Goal: Task Accomplishment & Management: Use online tool/utility

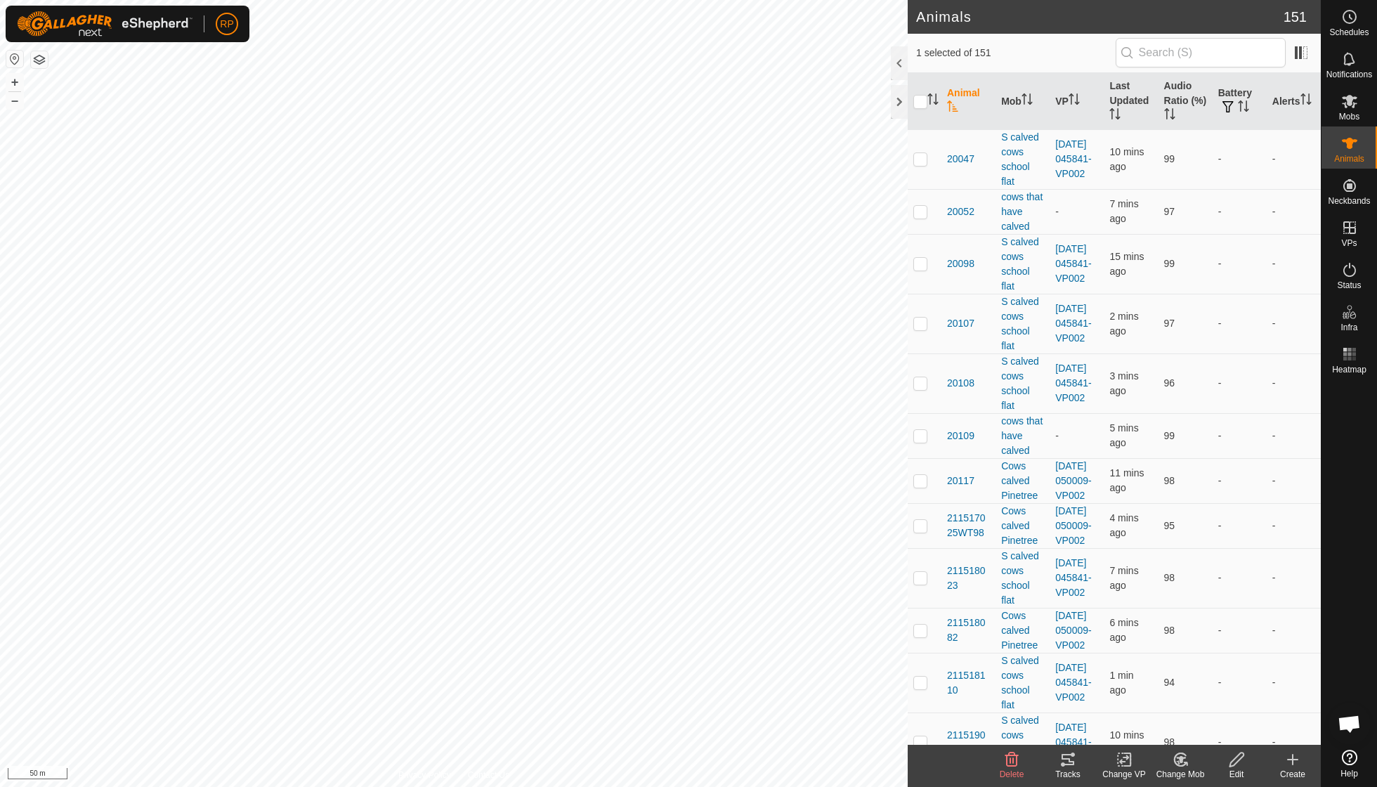
click at [660, 562] on change-mob-svg-icon at bounding box center [1180, 759] width 56 height 17
click at [660, 562] on link "Choose Mob..." at bounding box center [1222, 698] width 139 height 28
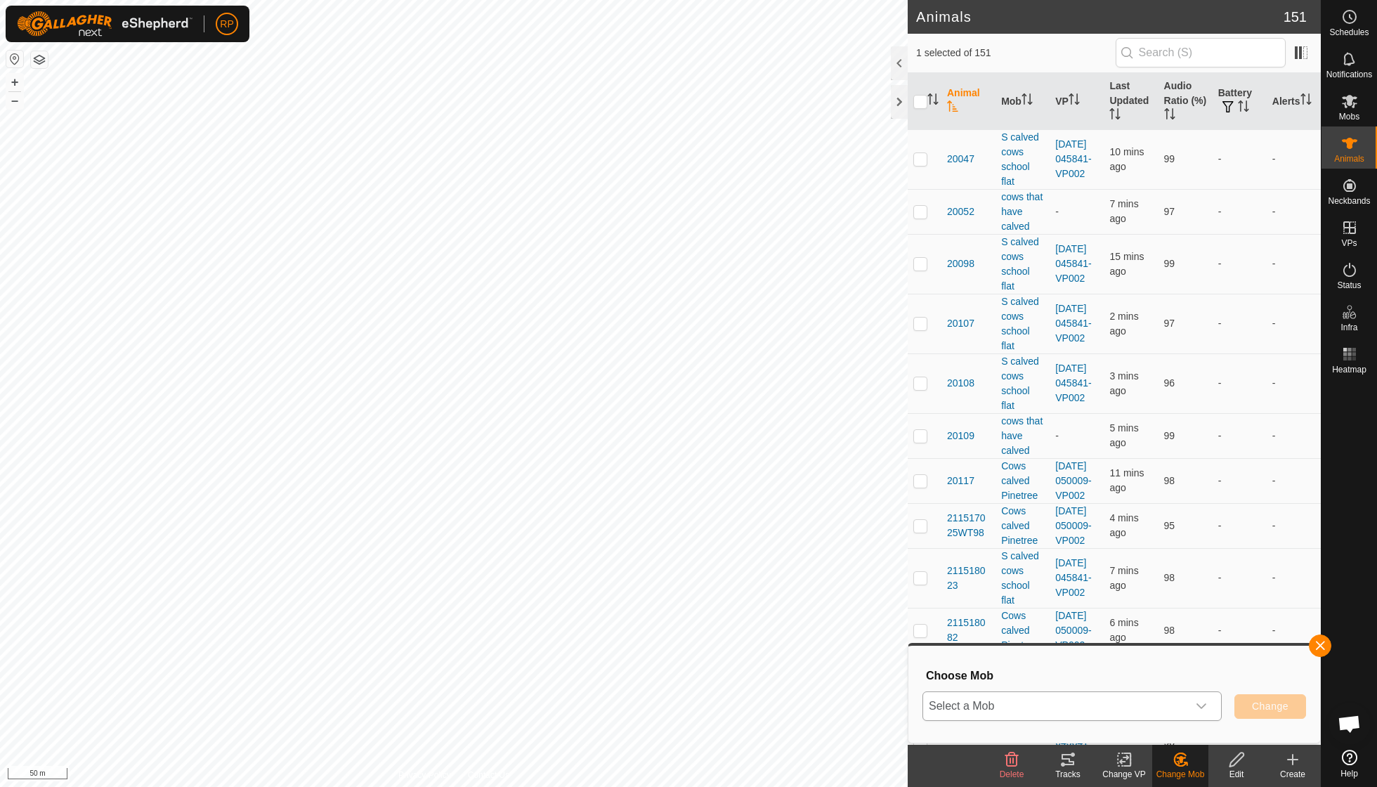
click at [660, 562] on icon "dropdown trigger" at bounding box center [1201, 706] width 11 height 11
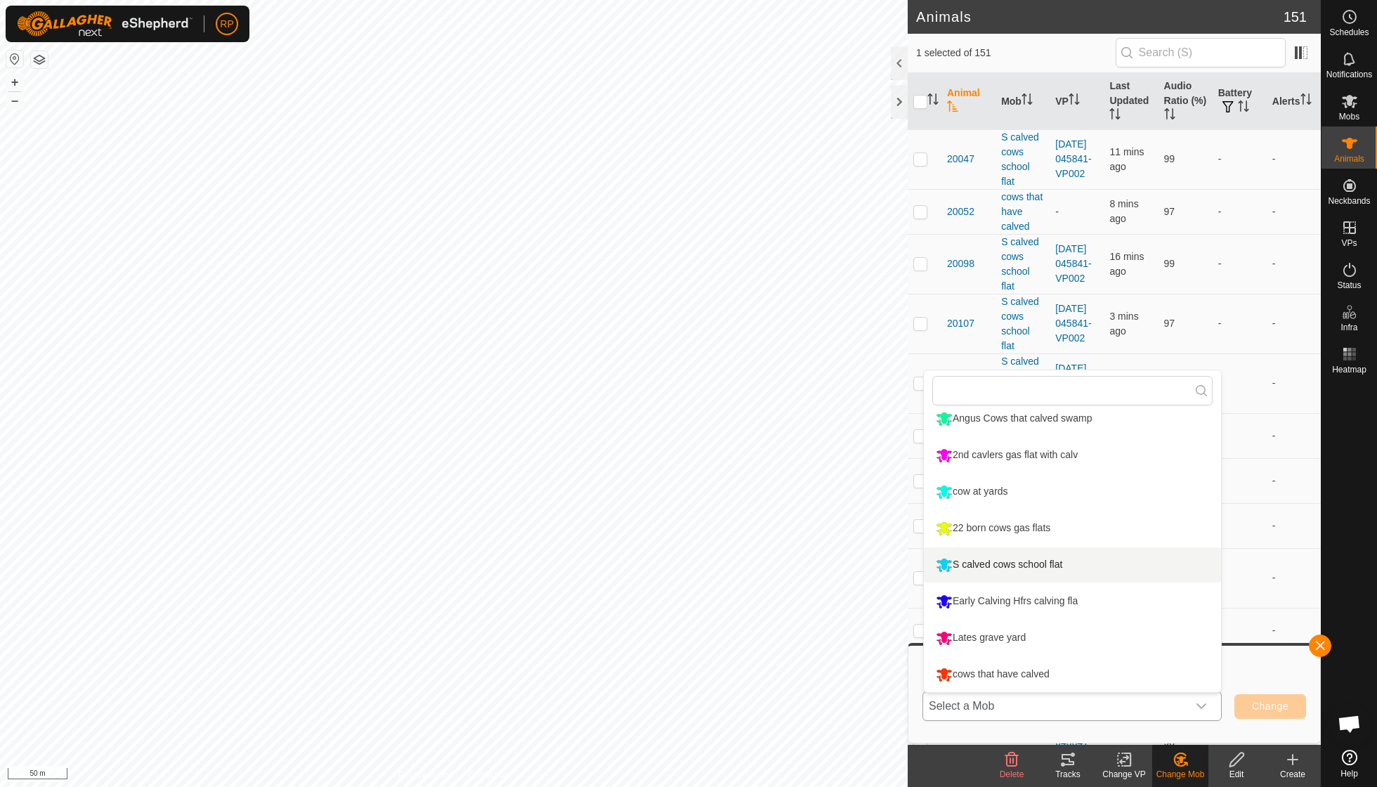
scroll to position [122, 0]
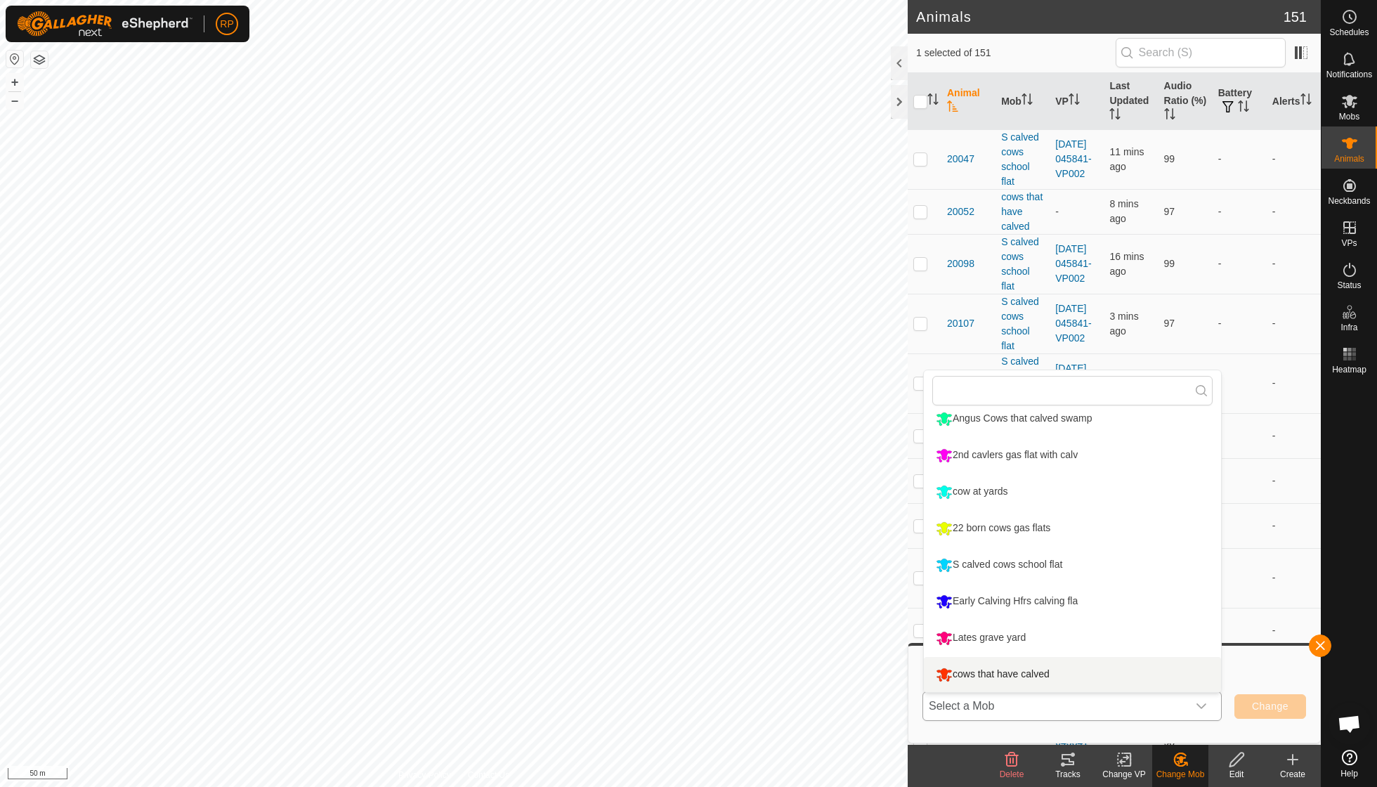
click at [660, 562] on li "cows that have calved" at bounding box center [1072, 674] width 297 height 35
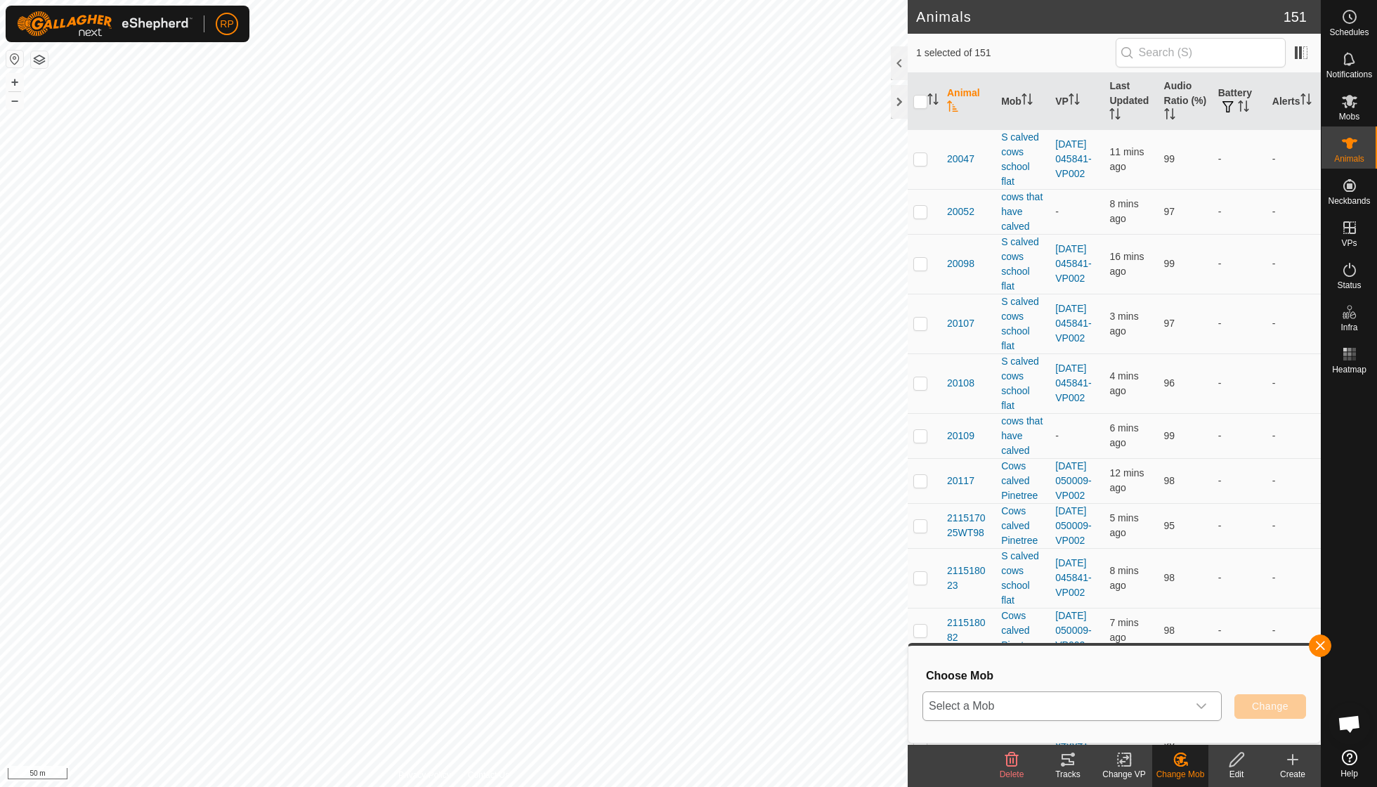
click at [660, 562] on div "cows that have calved" at bounding box center [992, 678] width 121 height 19
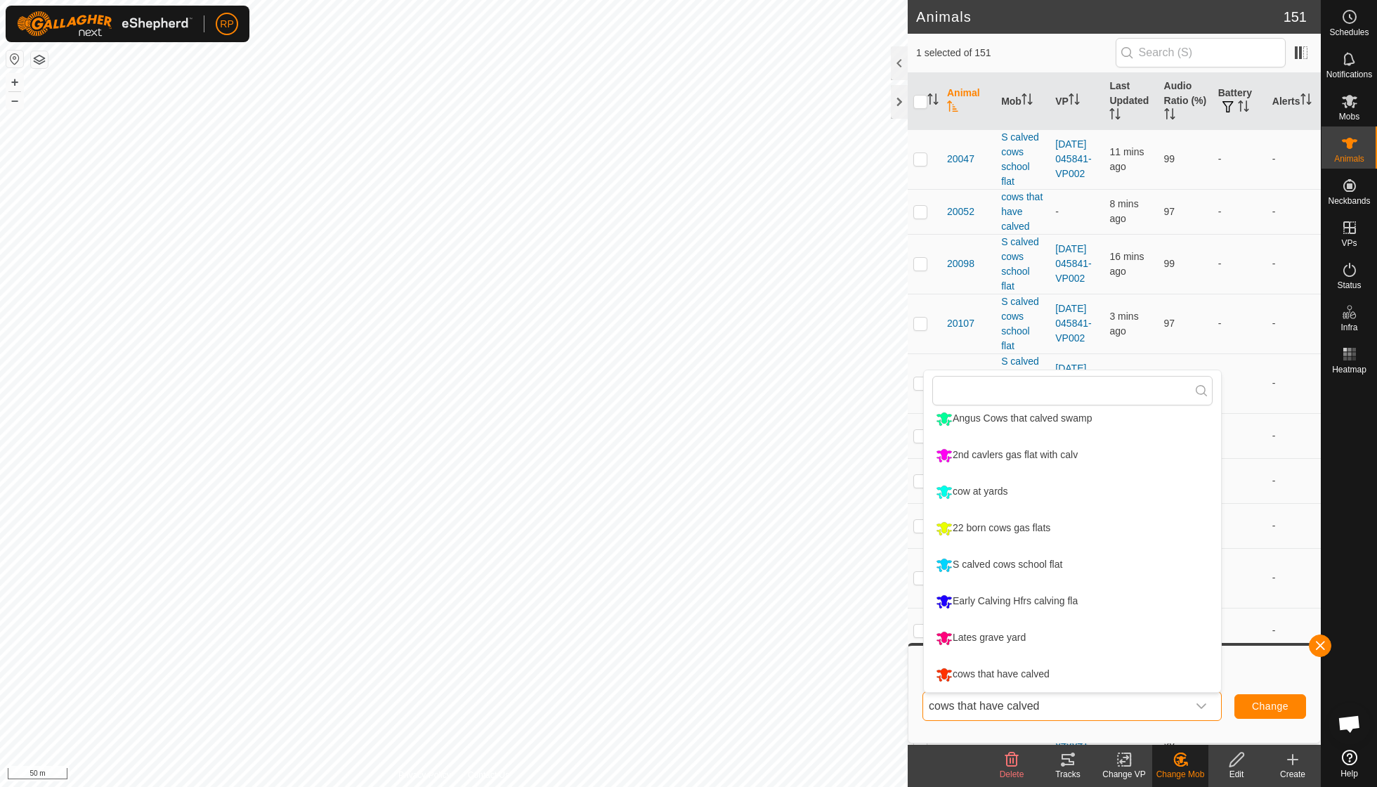
scroll to position [0, 0]
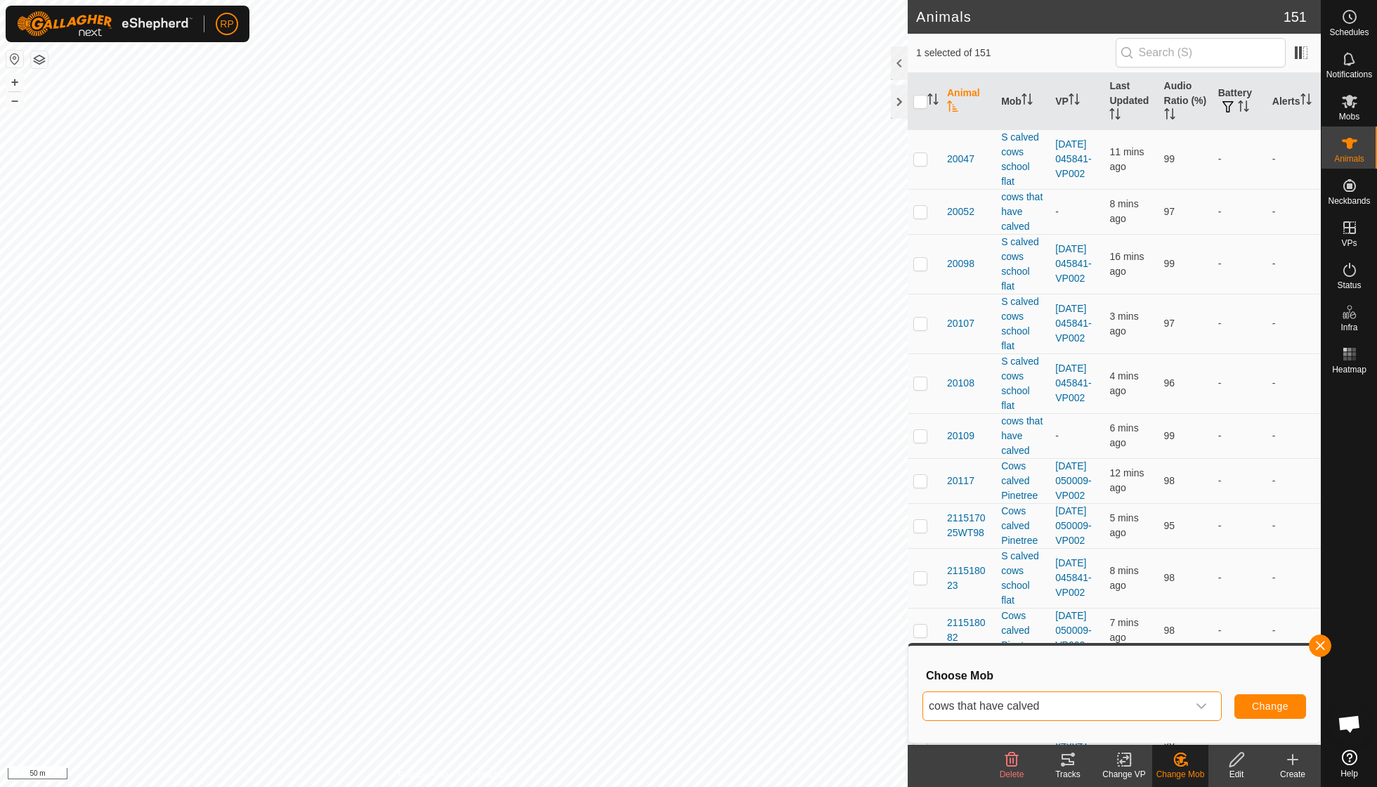
click at [660, 562] on span "Change" at bounding box center [1270, 706] width 37 height 11
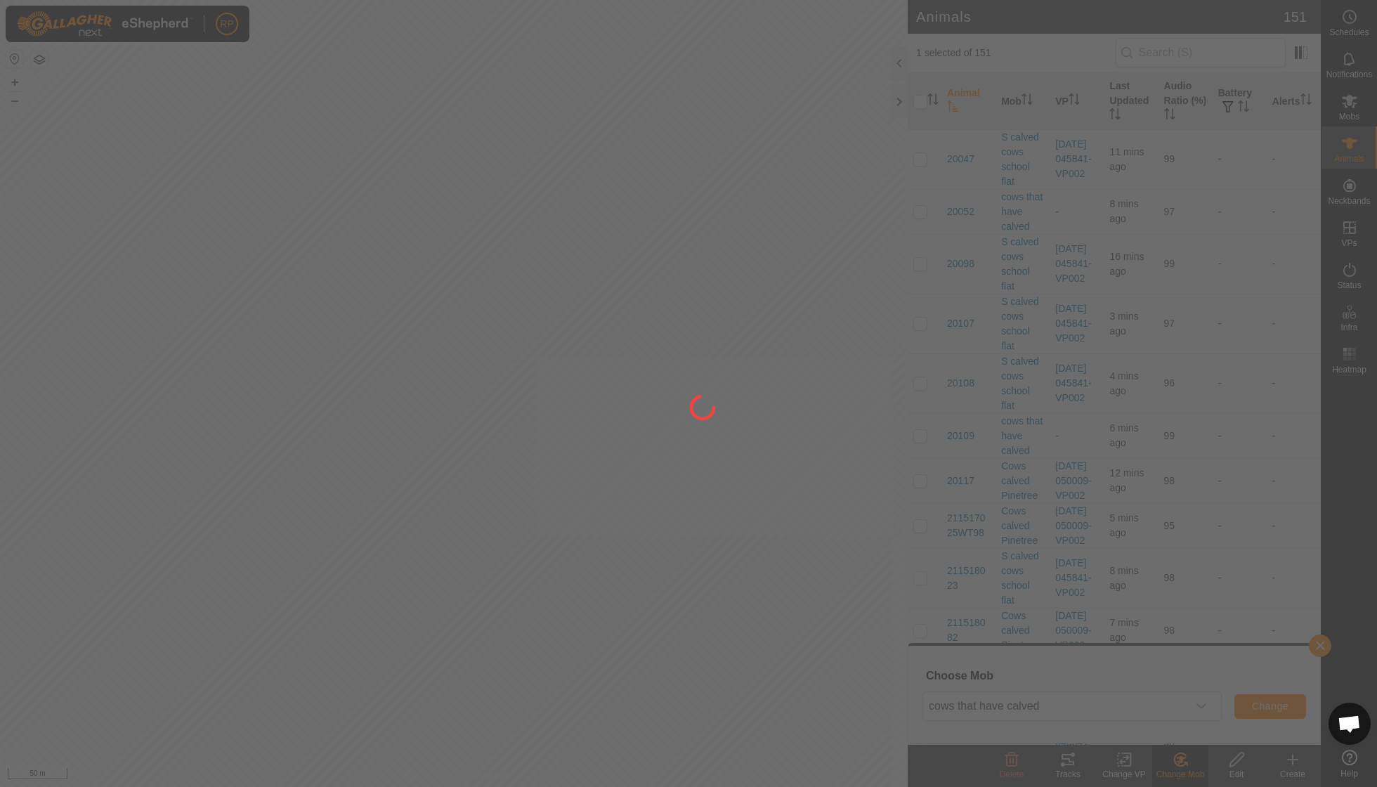
checkbox input "false"
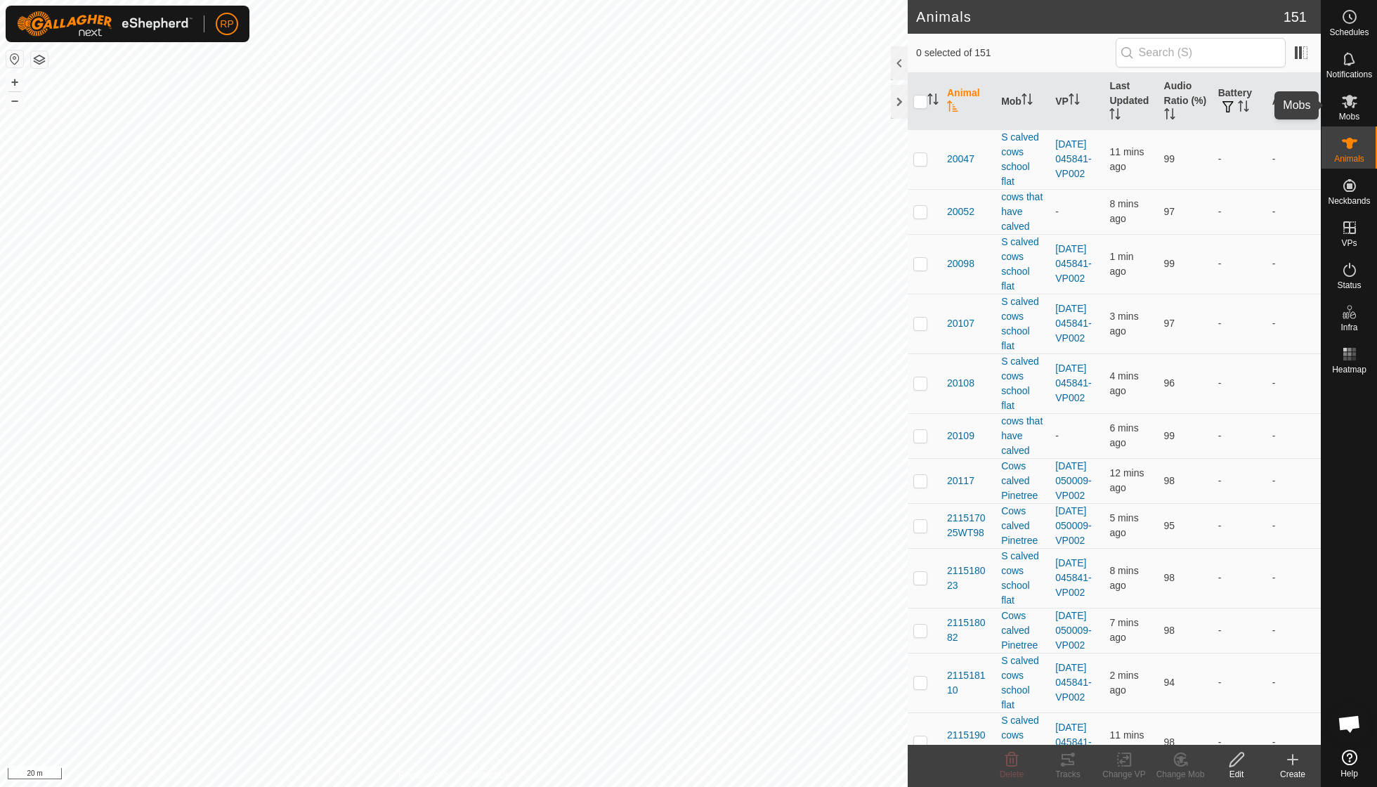
click at [660, 105] on icon at bounding box center [1349, 101] width 15 height 13
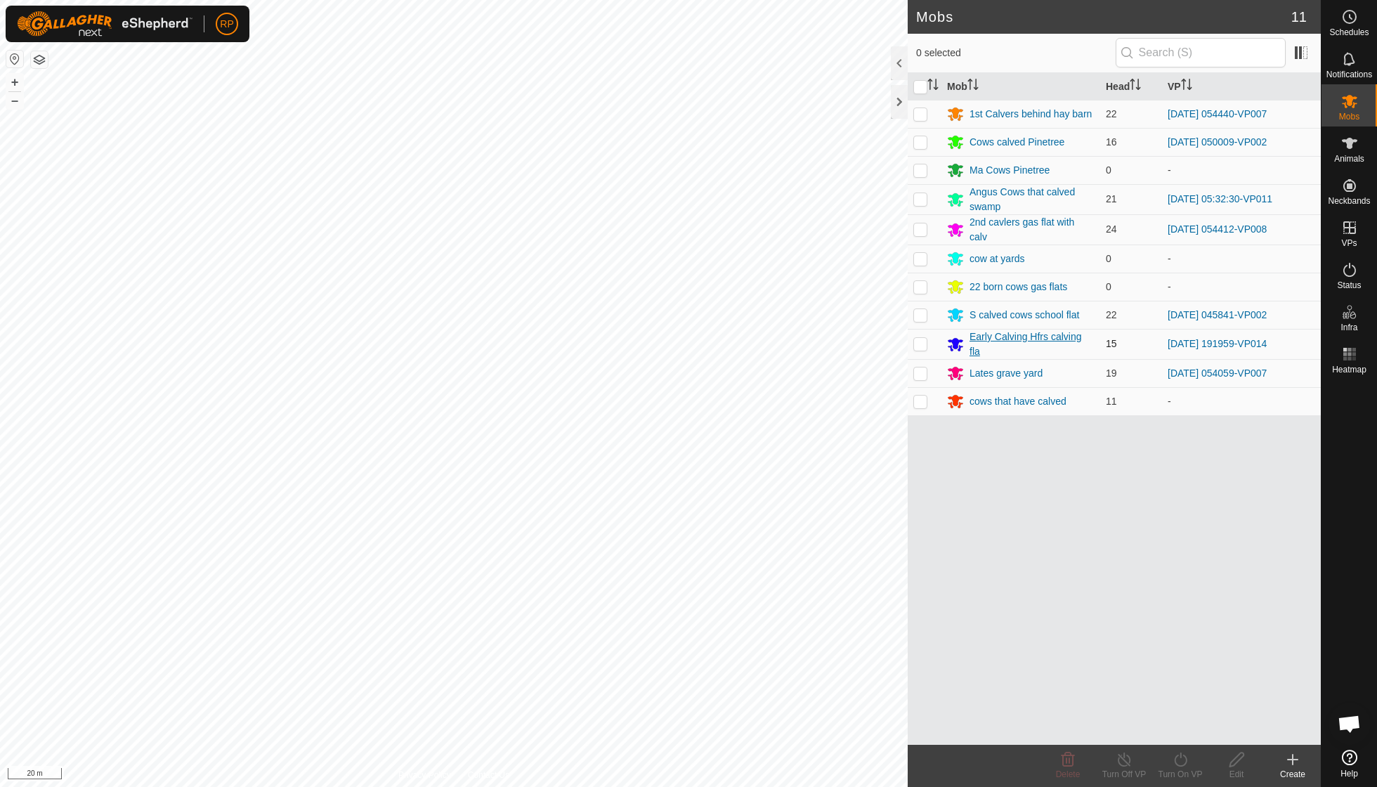
click at [660, 336] on div "Early Calving Hfrs calving fla" at bounding box center [1032, 345] width 125 height 30
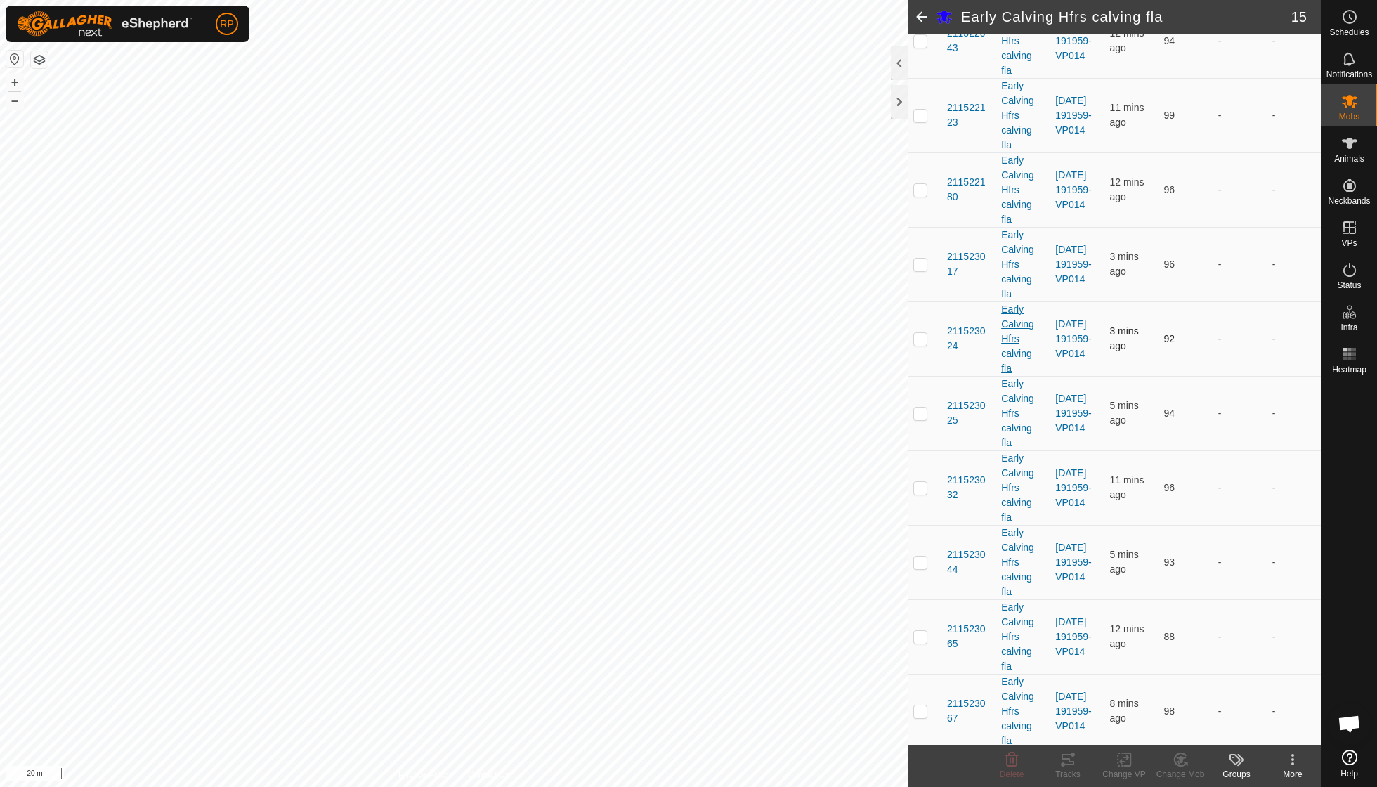
scroll to position [262, 0]
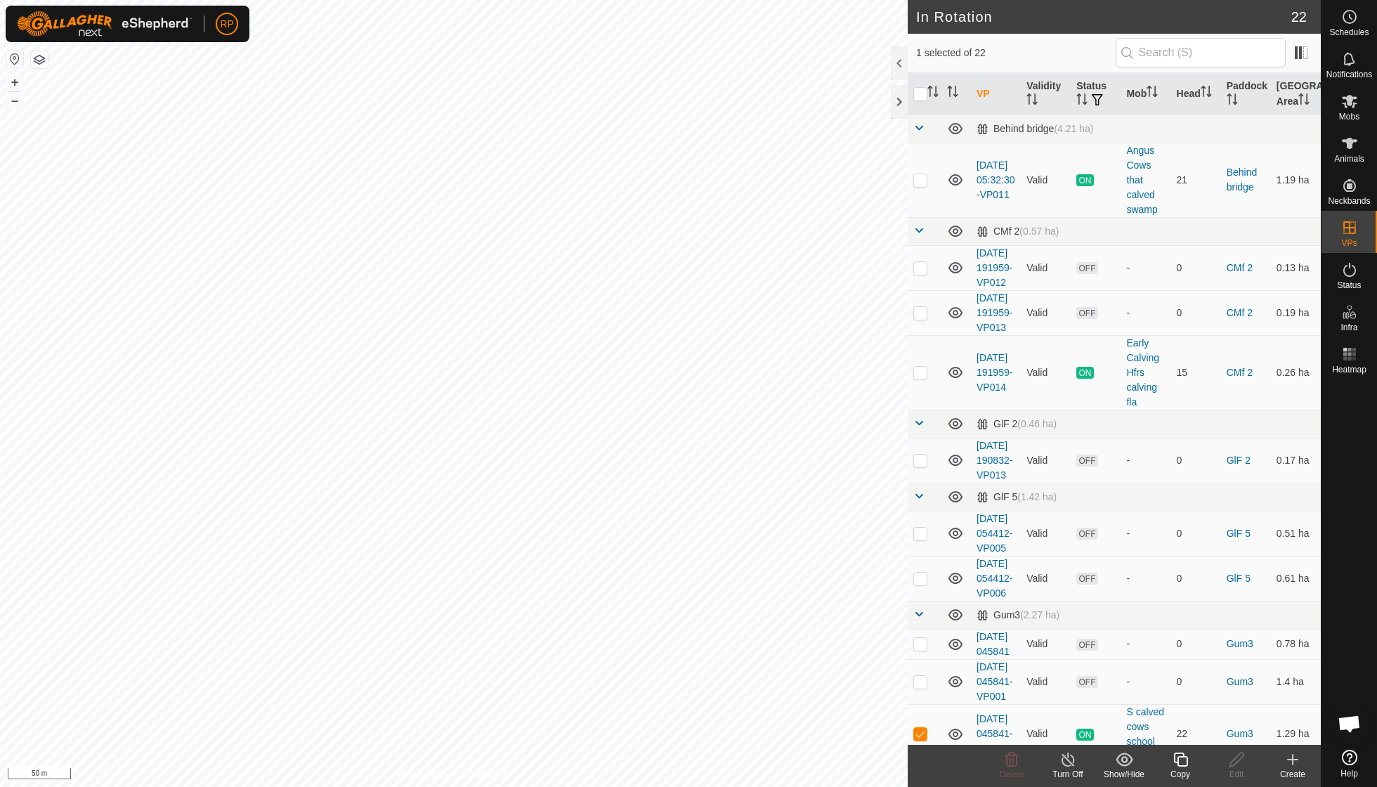
click at [660, 562] on icon at bounding box center [1181, 759] width 18 height 17
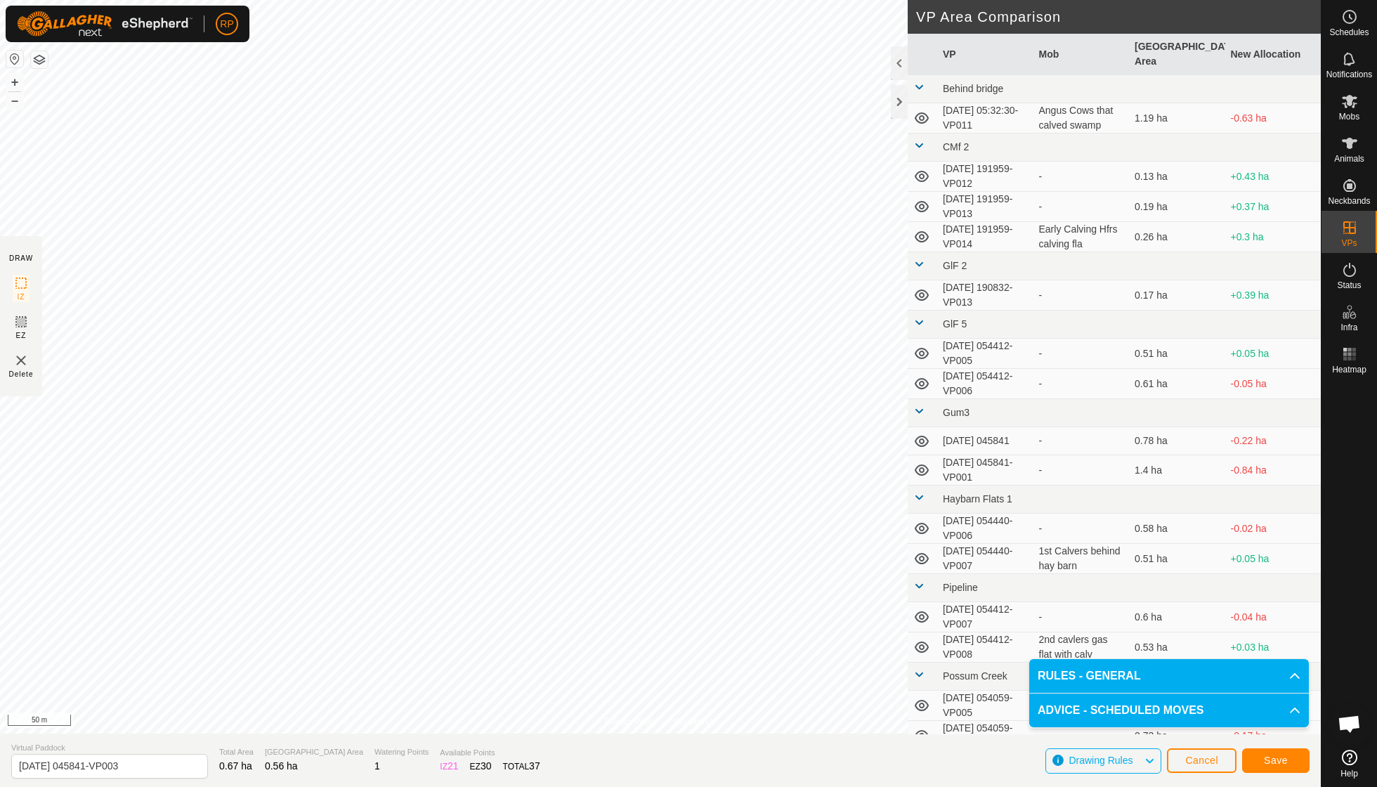
click at [660, 562] on span "Save" at bounding box center [1276, 760] width 24 height 11
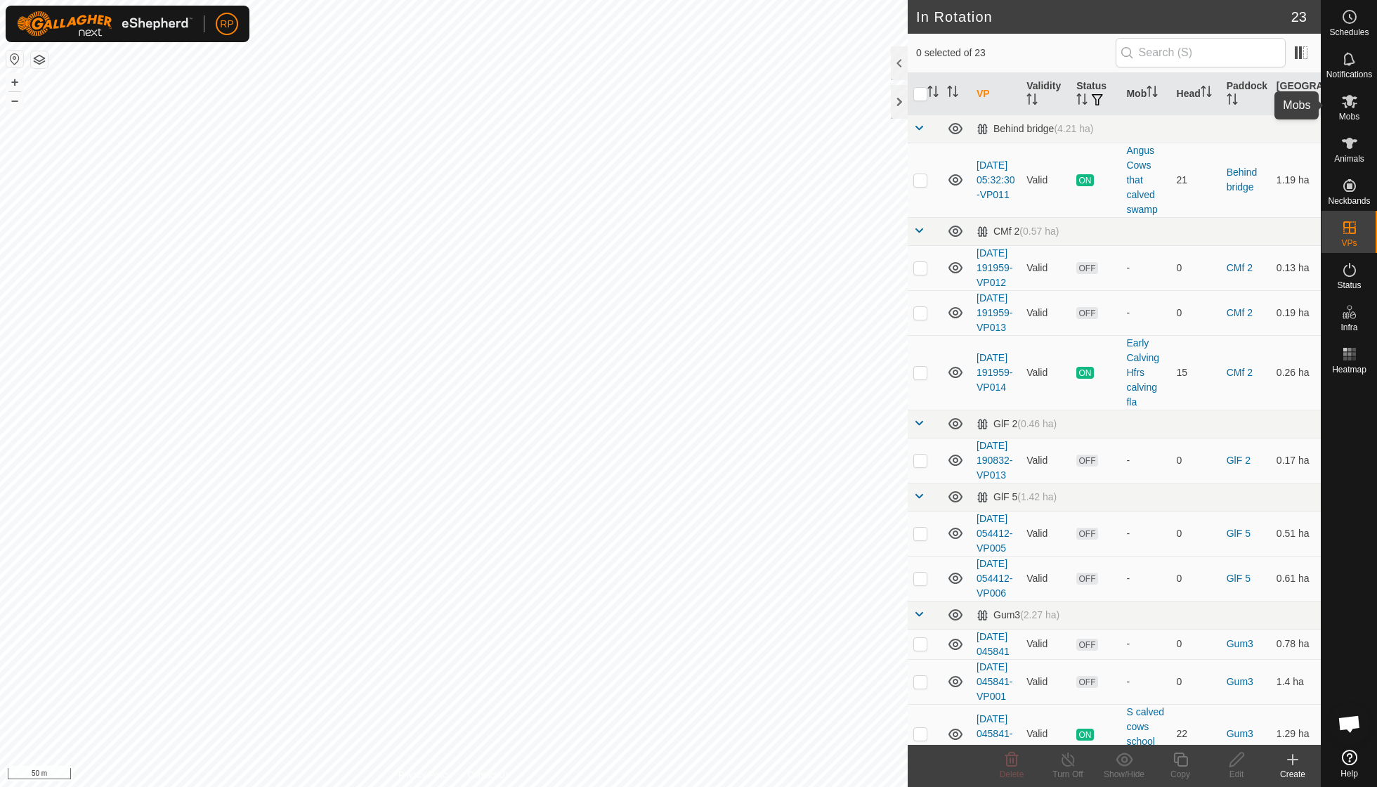
click at [660, 114] on span "Mobs" at bounding box center [1349, 116] width 20 height 8
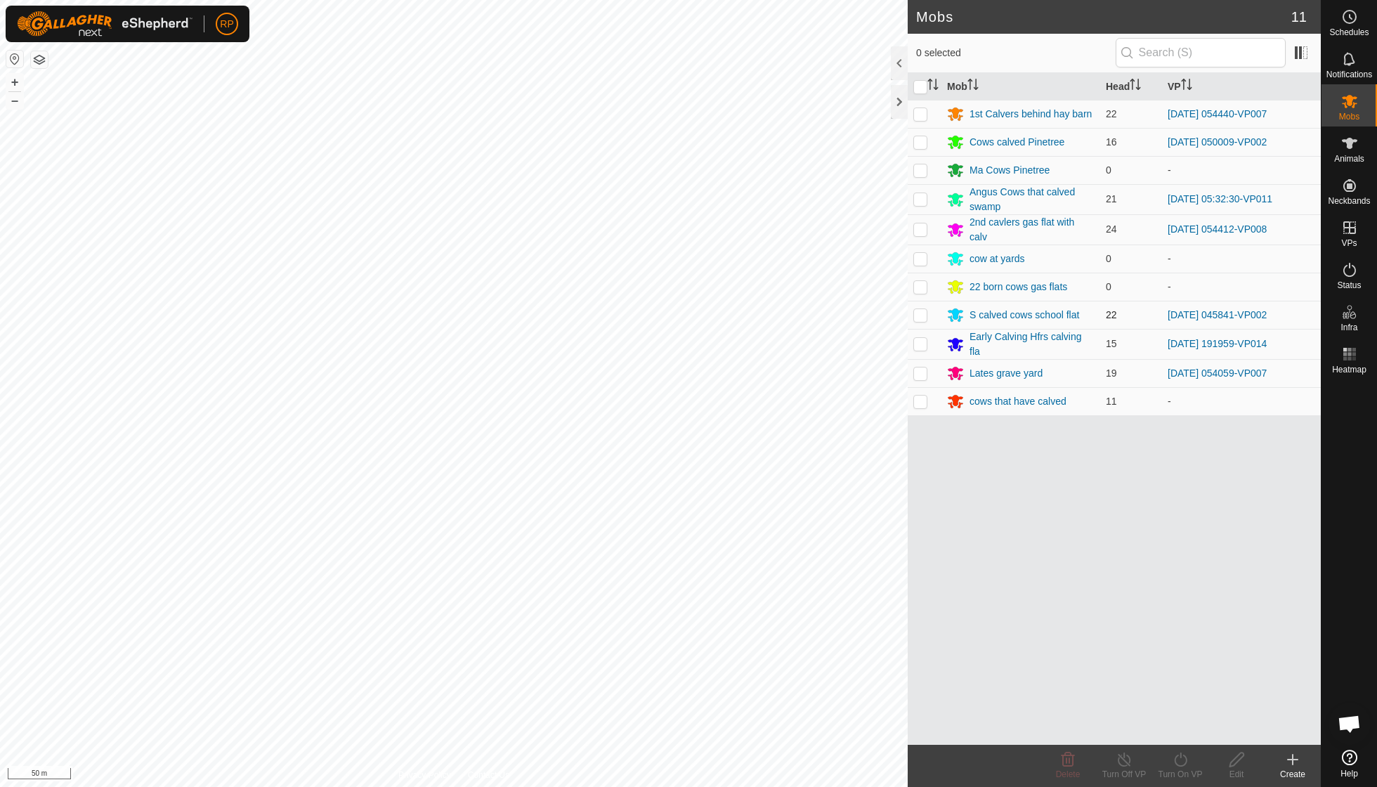
click at [660, 312] on p-checkbox at bounding box center [920, 314] width 14 height 11
checkbox input "true"
click at [660, 562] on icon at bounding box center [1181, 759] width 18 height 17
click at [660, 562] on link "Now" at bounding box center [1222, 728] width 139 height 28
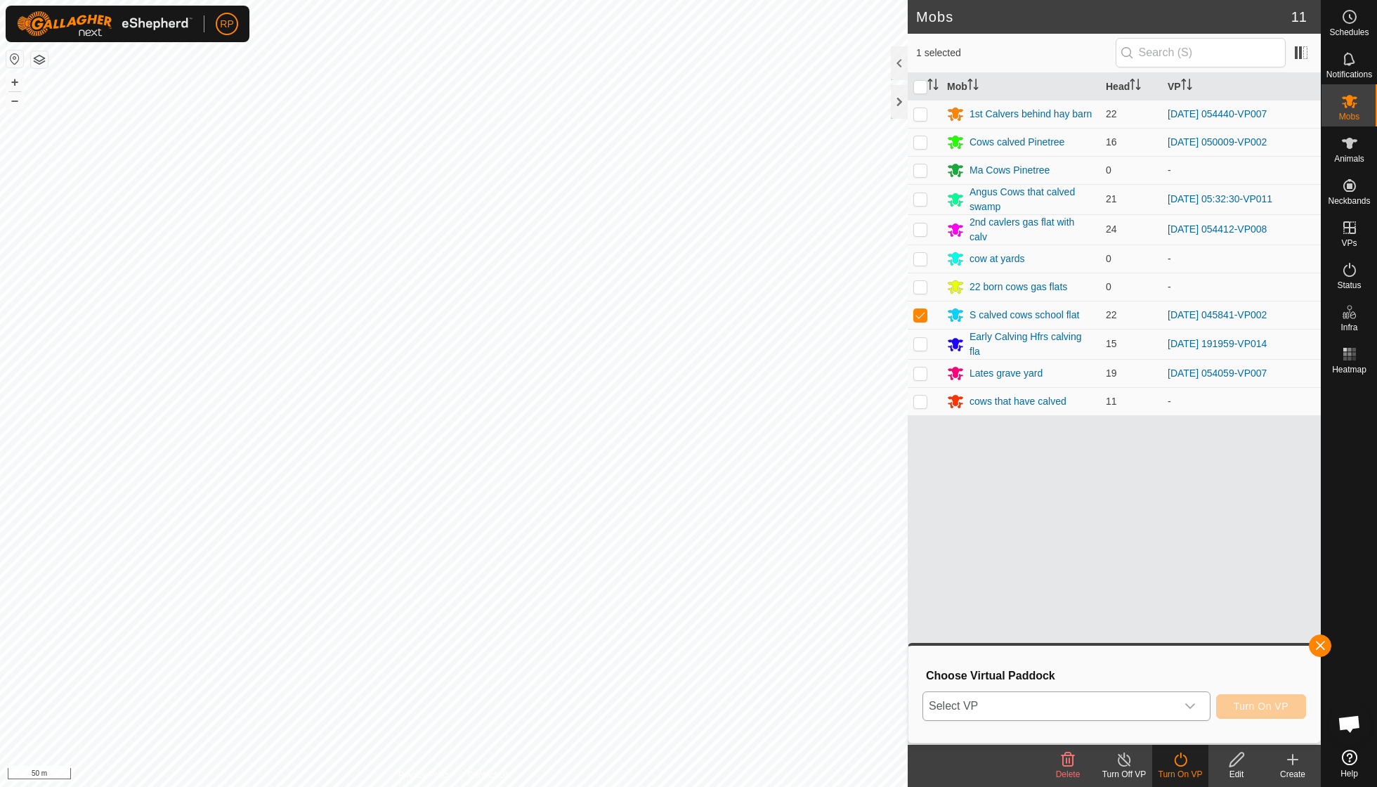
click at [660, 562] on div "dropdown trigger" at bounding box center [1190, 706] width 28 height 28
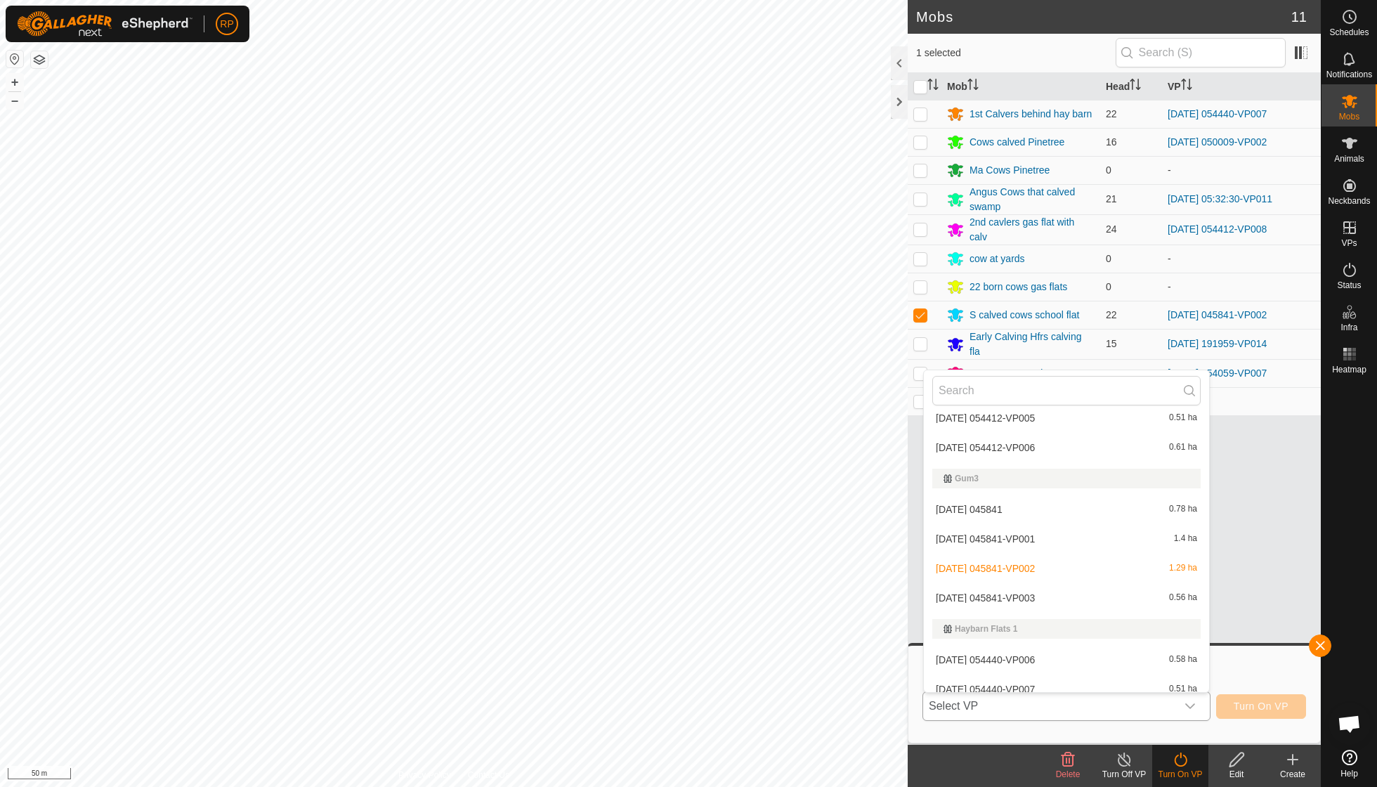
scroll to position [287, 0]
click at [660, 562] on li "[DATE] 045841-VP003 0.56 ha" at bounding box center [1066, 595] width 285 height 28
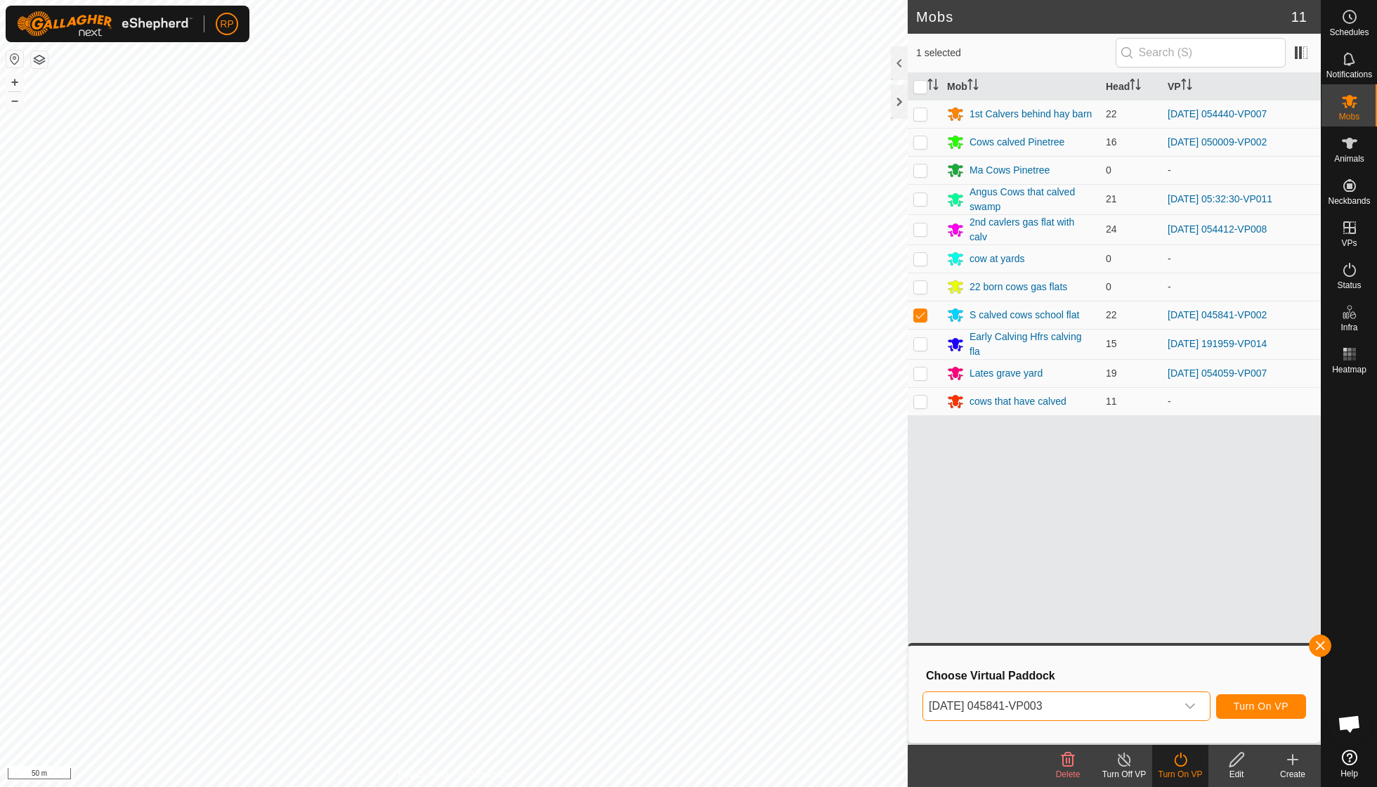
click at [660, 562] on span "Turn On VP" at bounding box center [1261, 706] width 55 height 11
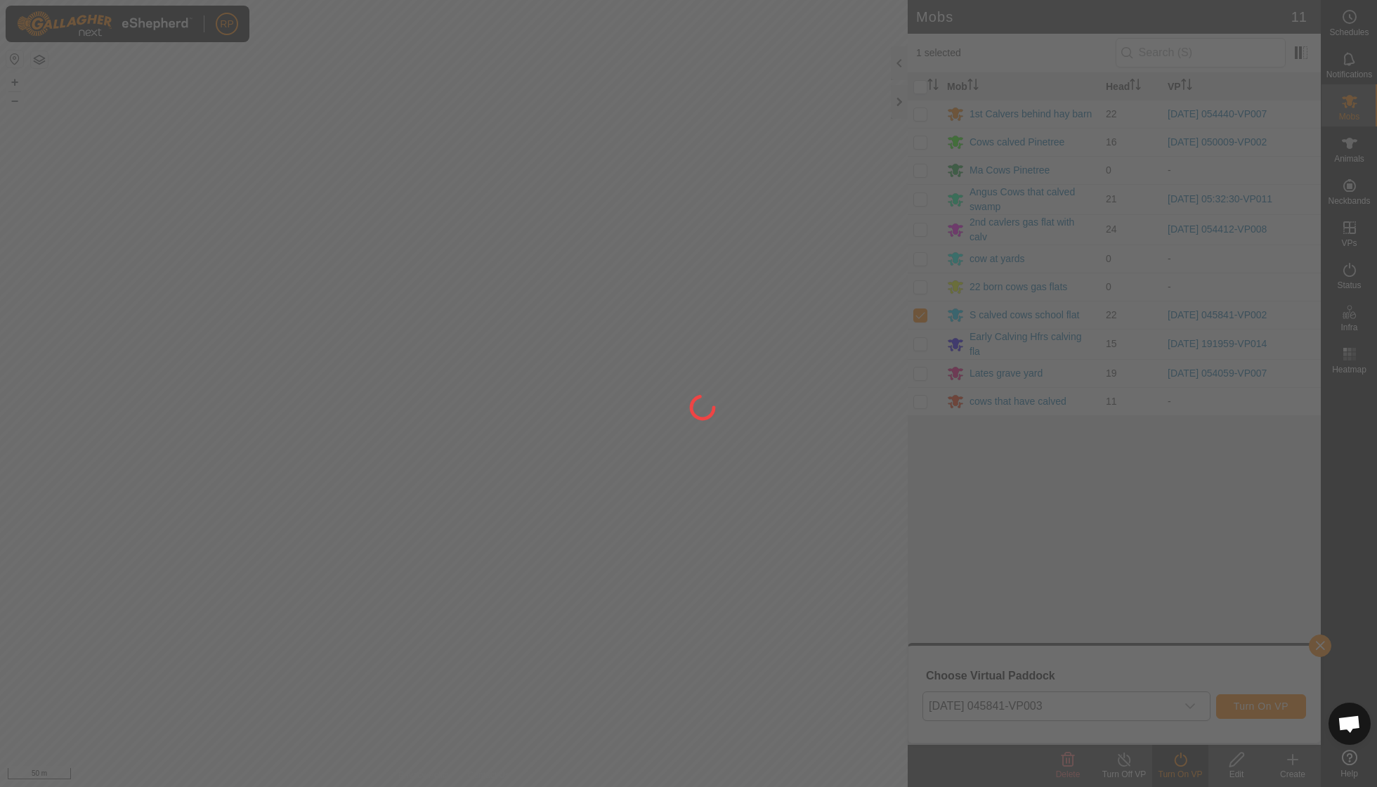
click at [660, 562] on div at bounding box center [688, 393] width 1377 height 787
